Goal: Information Seeking & Learning: Learn about a topic

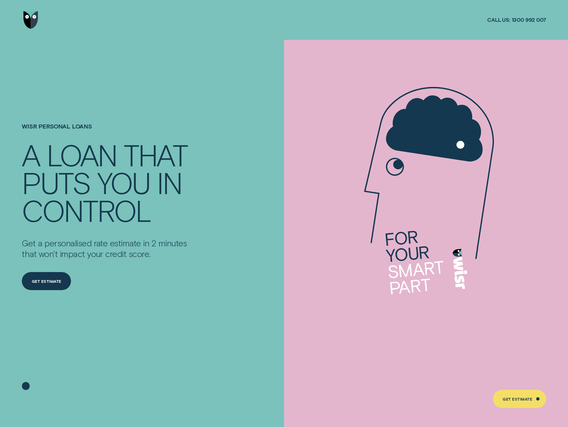
click at [36, 19] on img "Go to home page" at bounding box center [30, 20] width 15 height 18
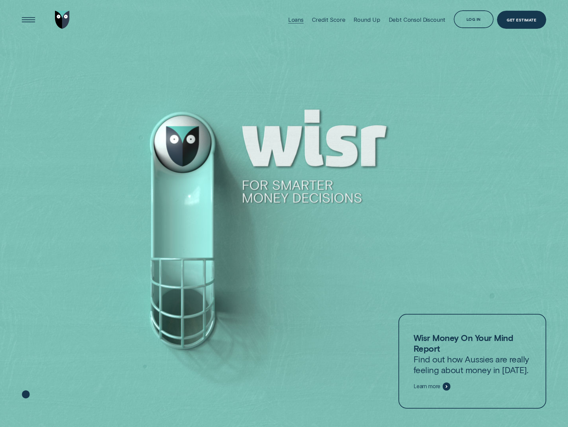
click at [293, 20] on div "Loans" at bounding box center [295, 19] width 15 height 7
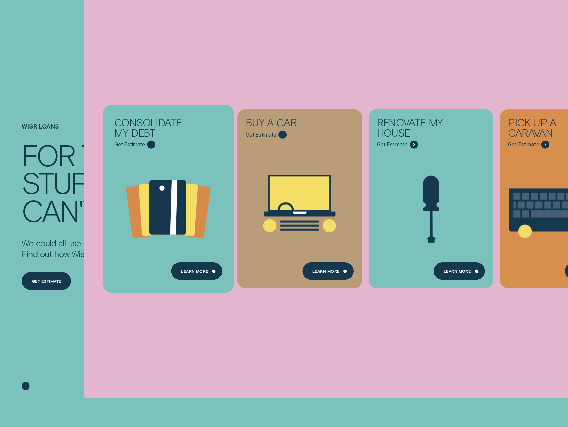
scroll to position [101, 0]
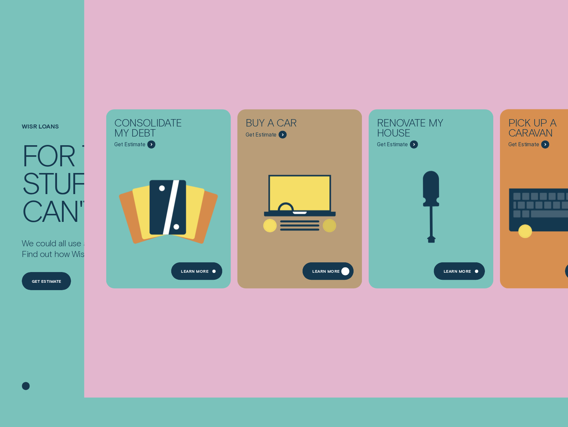
click at [319, 271] on div "Learn More" at bounding box center [325, 272] width 27 height 3
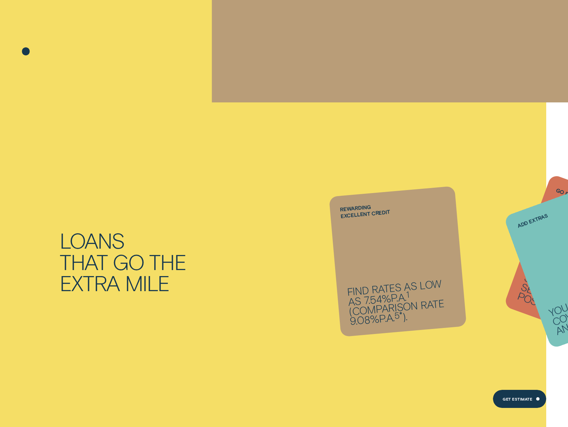
scroll to position [369, 0]
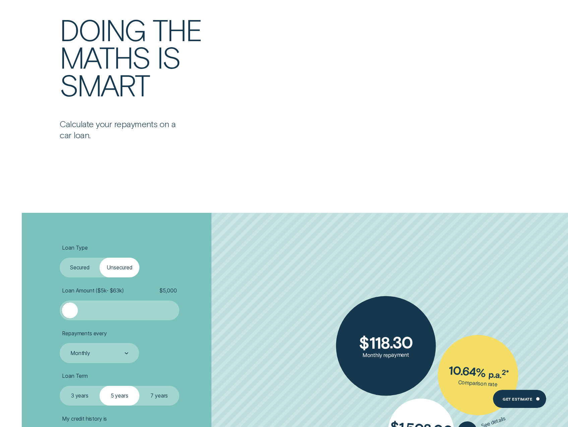
scroll to position [1307, 0]
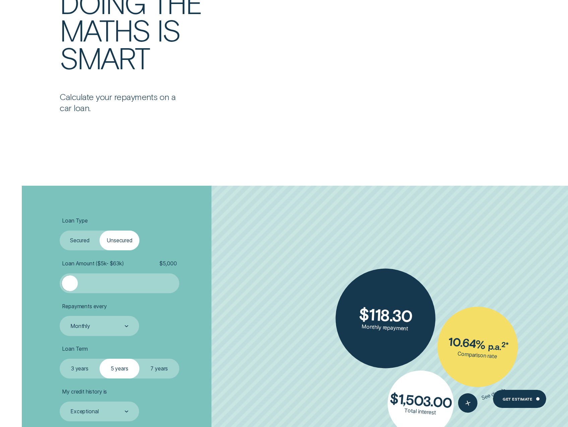
click at [70, 239] on label "Secured" at bounding box center [80, 241] width 40 height 20
click at [60, 231] on input "Secured" at bounding box center [60, 231] width 0 height 0
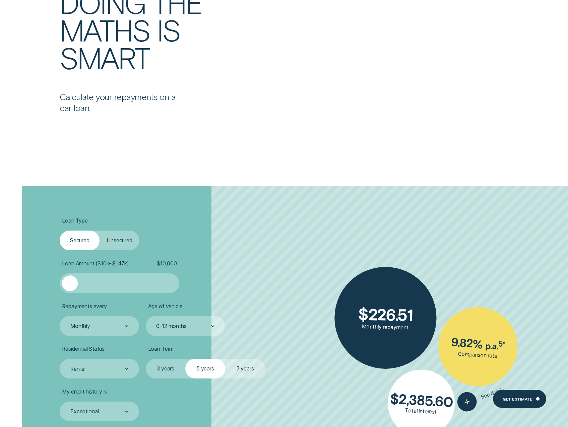
click at [116, 241] on label "Unsecured" at bounding box center [120, 241] width 40 height 20
click at [100, 231] on input "Unsecured" at bounding box center [100, 231] width 0 height 0
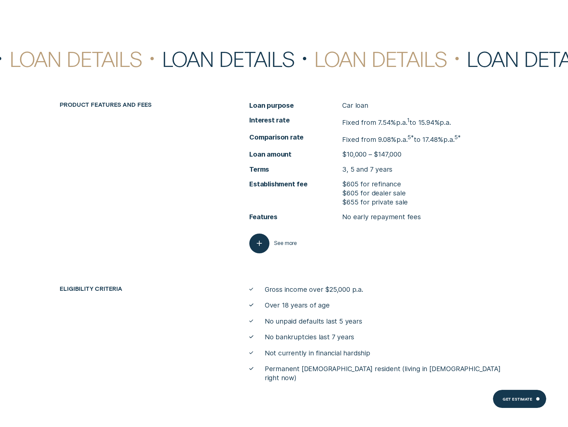
scroll to position [2781, 0]
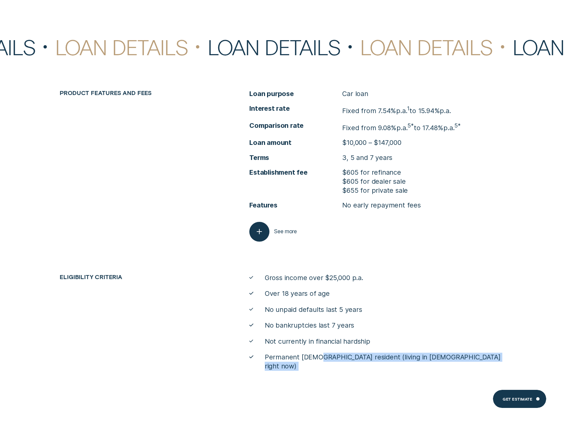
drag, startPoint x: 318, startPoint y: 361, endPoint x: 365, endPoint y: 363, distance: 46.6
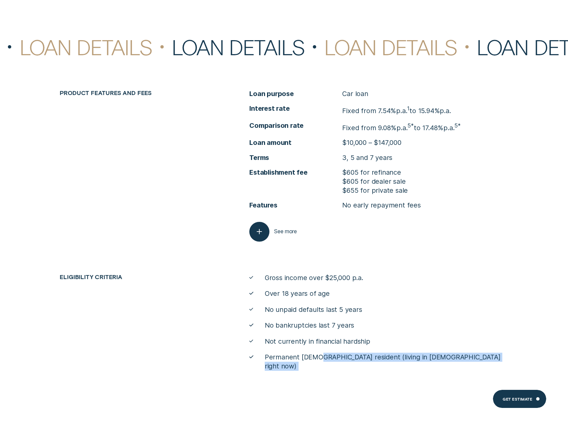
drag, startPoint x: 365, startPoint y: 363, endPoint x: 304, endPoint y: 379, distance: 62.8
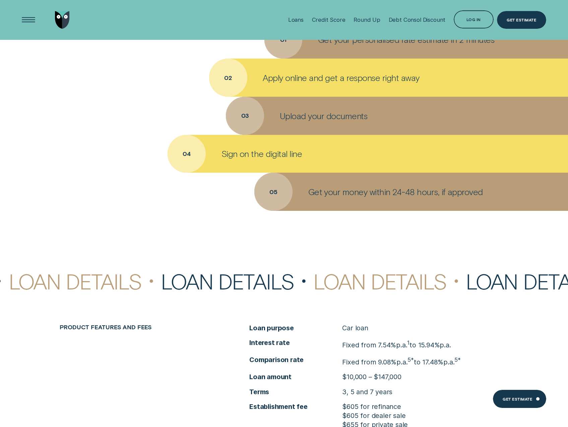
scroll to position [2345, 0]
